Goal: Communication & Community: Answer question/provide support

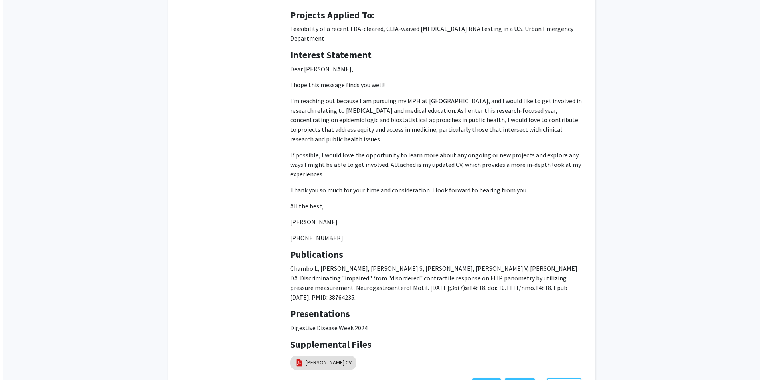
scroll to position [124, 0]
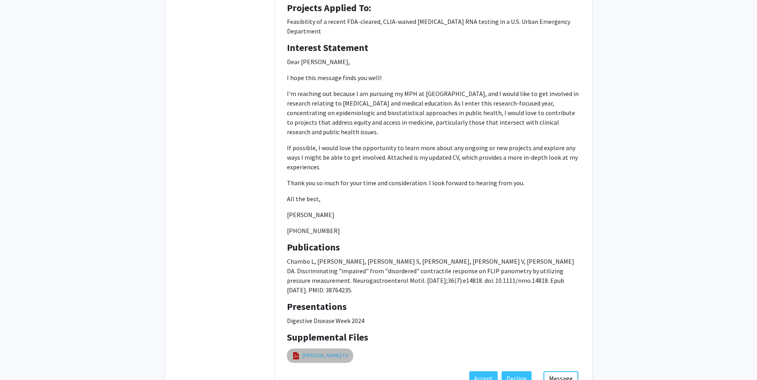
click at [309, 352] on link "[PERSON_NAME] CV" at bounding box center [325, 356] width 46 height 8
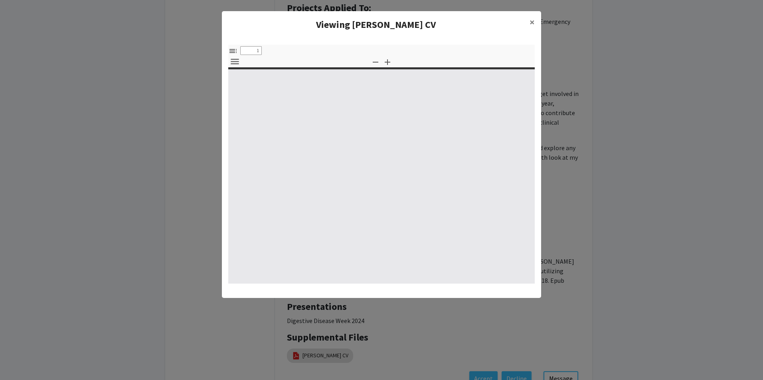
select select "custom"
type input "0"
select select "custom"
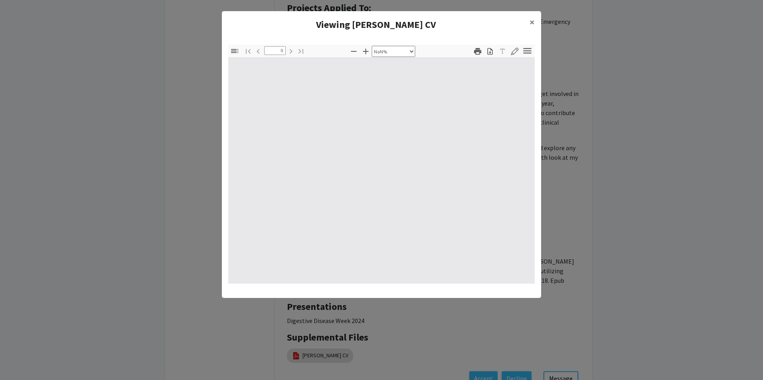
type input "1"
select select "auto"
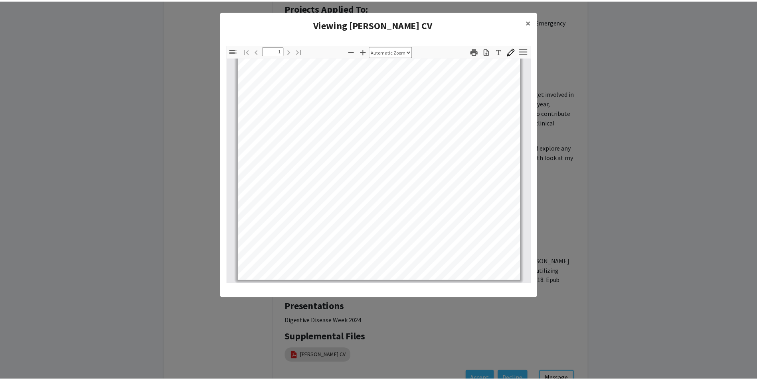
scroll to position [150, 0]
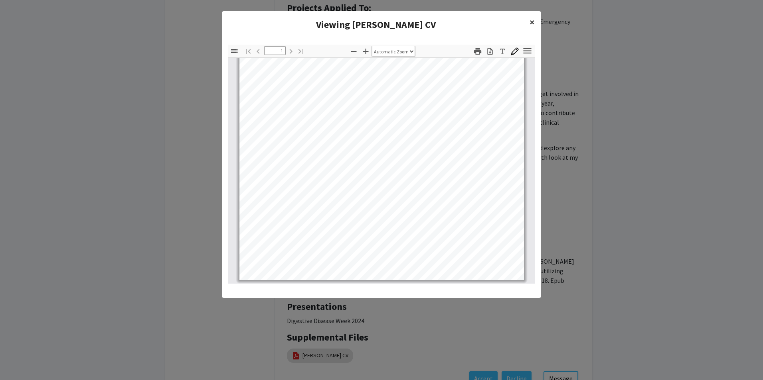
click at [530, 22] on span "×" at bounding box center [531, 22] width 5 height 12
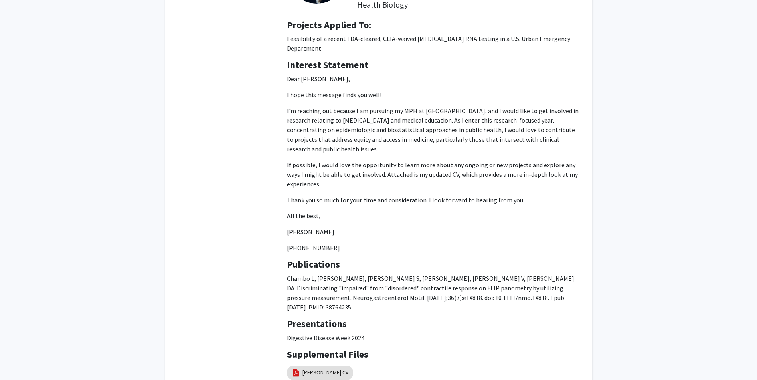
scroll to position [158, 0]
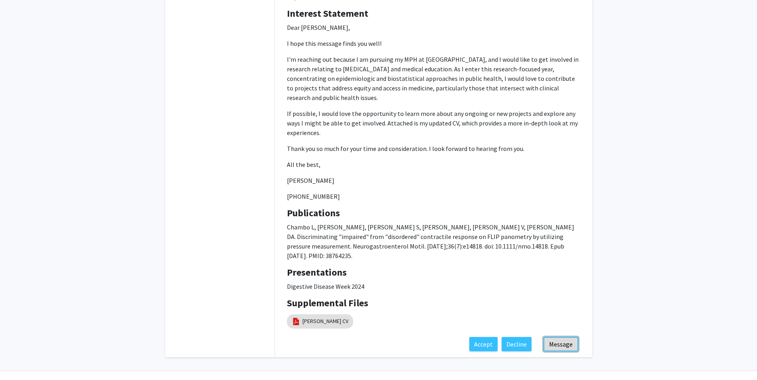
click at [571, 337] on button "Message" at bounding box center [560, 344] width 35 height 14
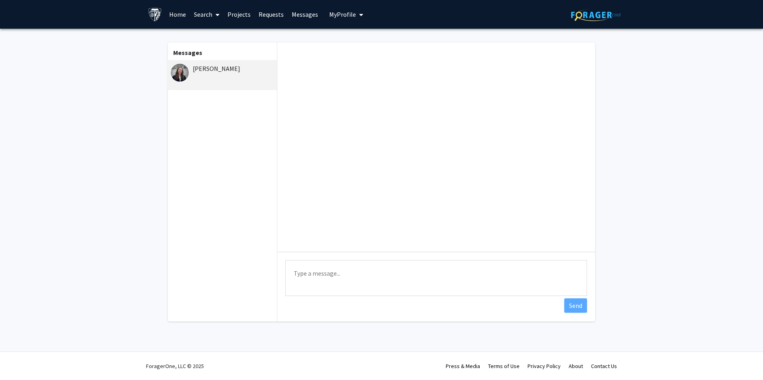
click at [365, 285] on textarea "Type a message" at bounding box center [436, 278] width 302 height 36
type textarea "Hi Leya,"
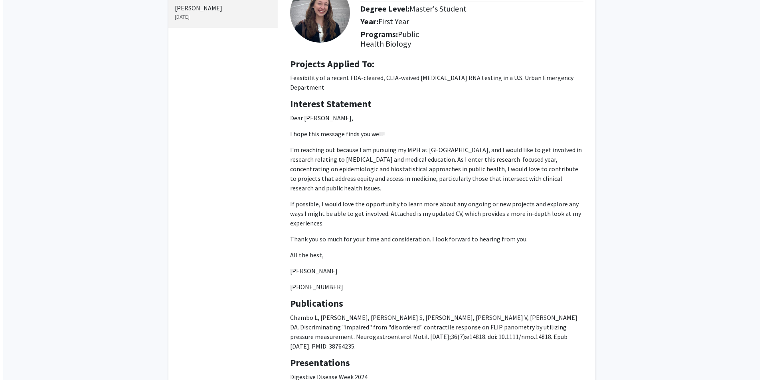
scroll to position [158, 0]
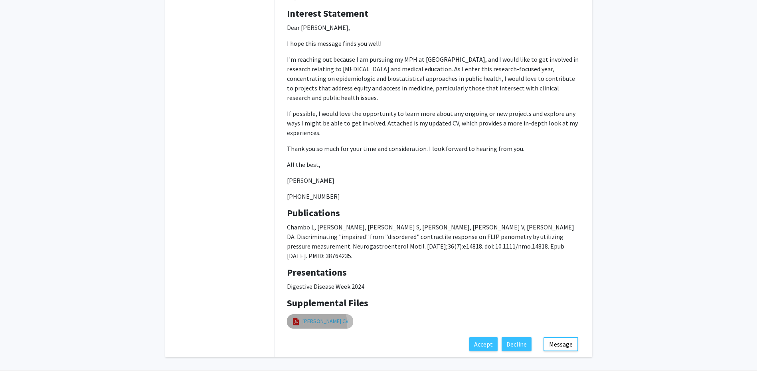
click at [314, 317] on link "[PERSON_NAME] CV" at bounding box center [325, 321] width 46 height 8
select select "custom"
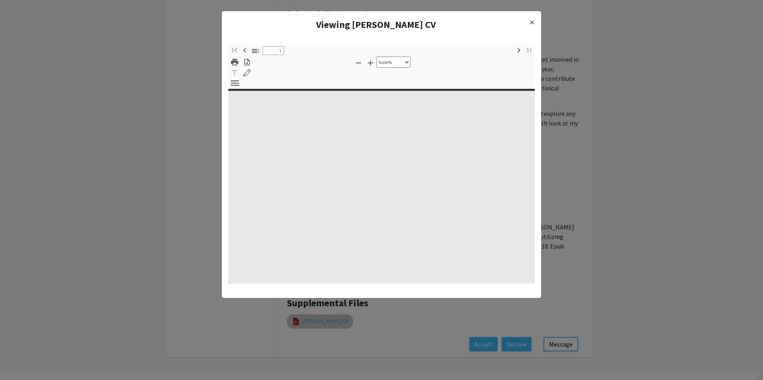
type input "0"
select select "custom"
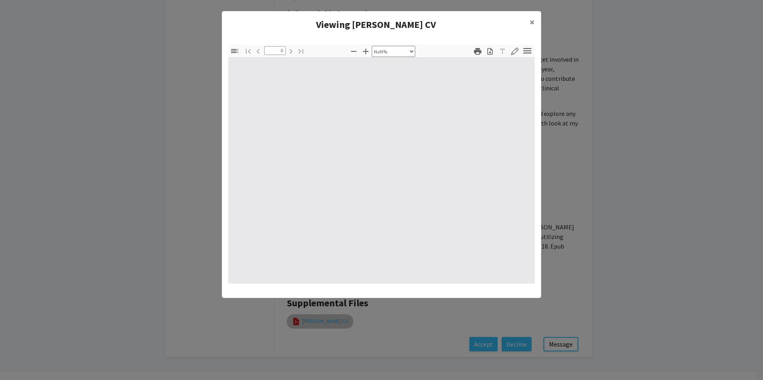
type input "1"
select select "auto"
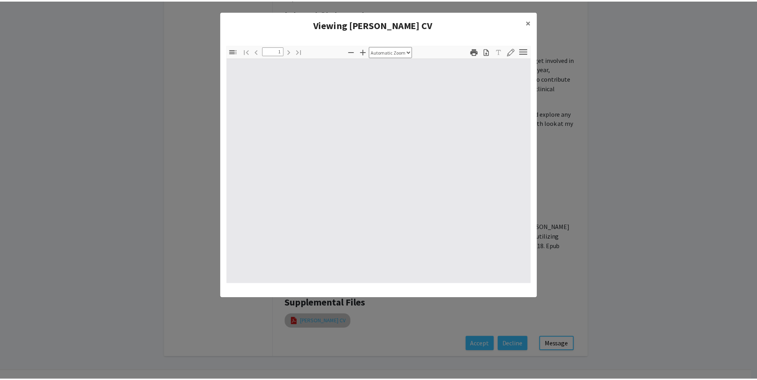
scroll to position [0, 0]
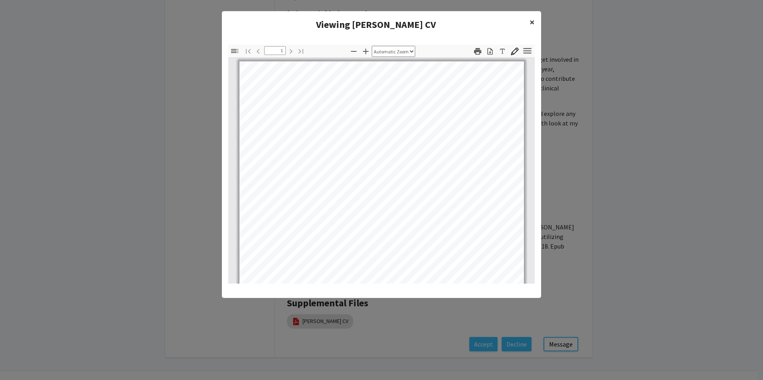
click at [530, 22] on span "×" at bounding box center [531, 22] width 5 height 12
